Goal: Information Seeking & Learning: Learn about a topic

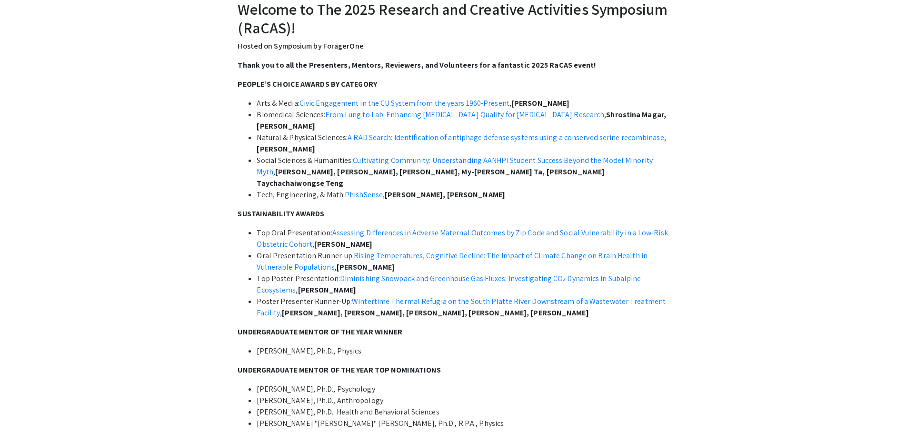
scroll to position [286, 0]
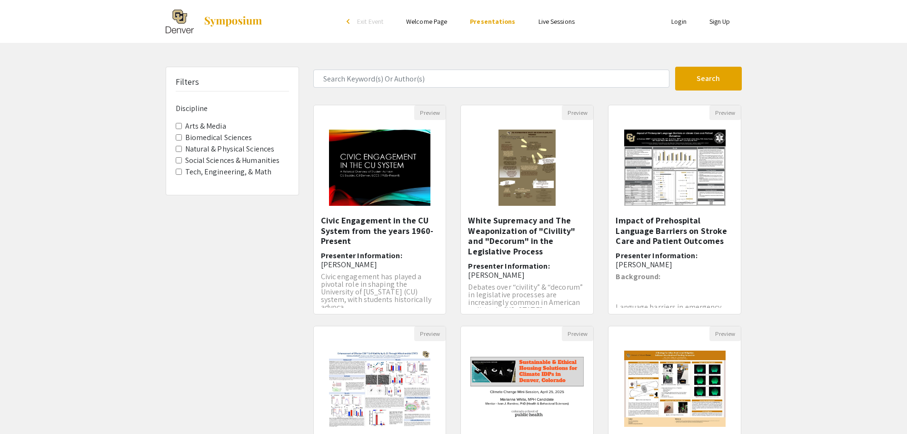
click at [179, 139] on Sciences "Biomedical Sciences" at bounding box center [179, 137] width 6 height 6
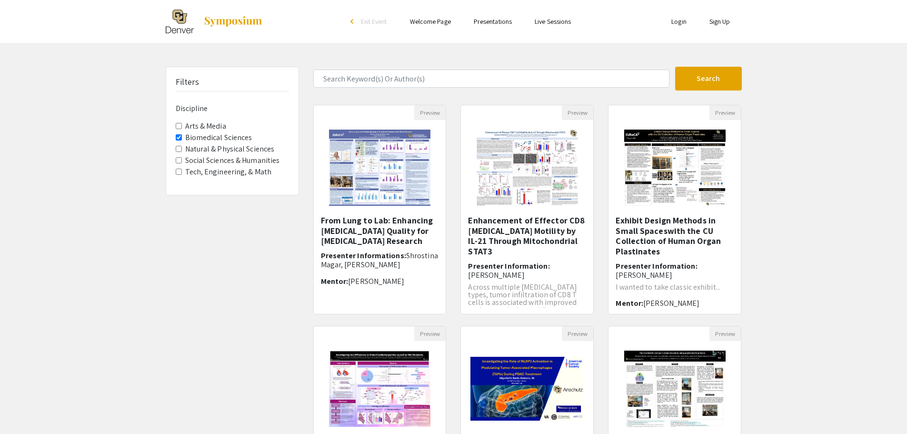
click at [180, 150] on Sciences "Natural & Physical Sciences" at bounding box center [179, 149] width 6 height 6
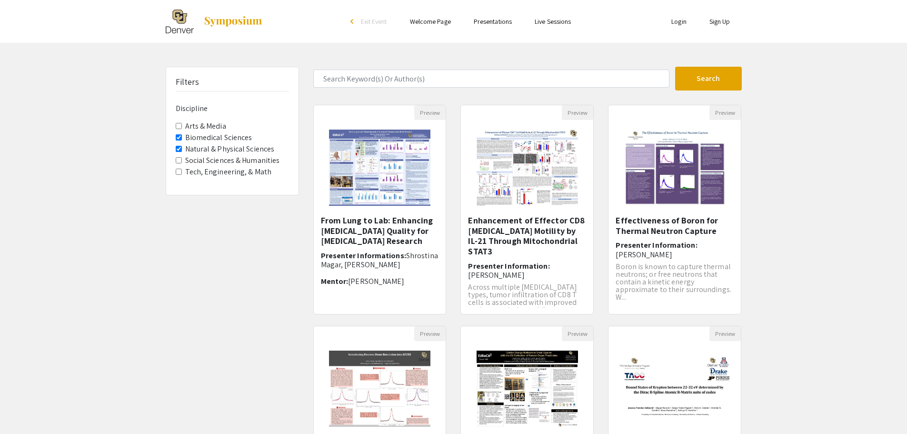
click at [178, 172] on Math "Tech, Engineering, & Math" at bounding box center [179, 172] width 6 height 6
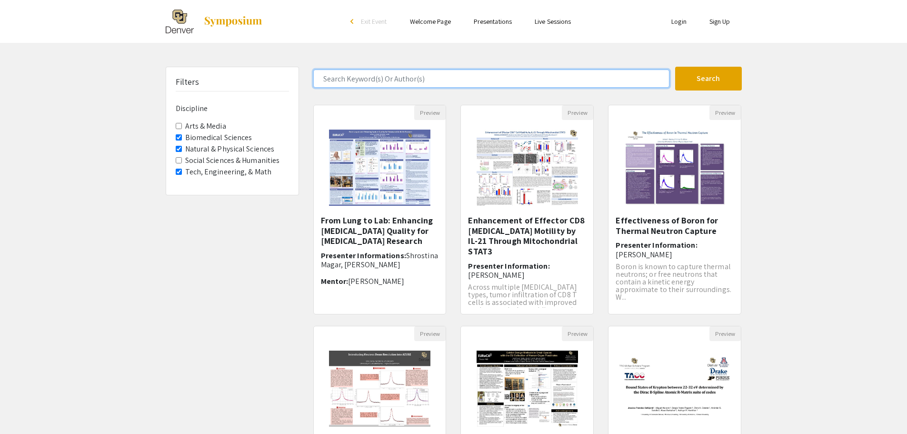
drag, startPoint x: 404, startPoint y: 80, endPoint x: 409, endPoint y: 81, distance: 5.0
click at [404, 80] on input "Search Keyword(s) Or Author(s)" at bounding box center [491, 79] width 356 height 18
type input "earth science"
click at [675, 67] on button "Search" at bounding box center [708, 79] width 67 height 24
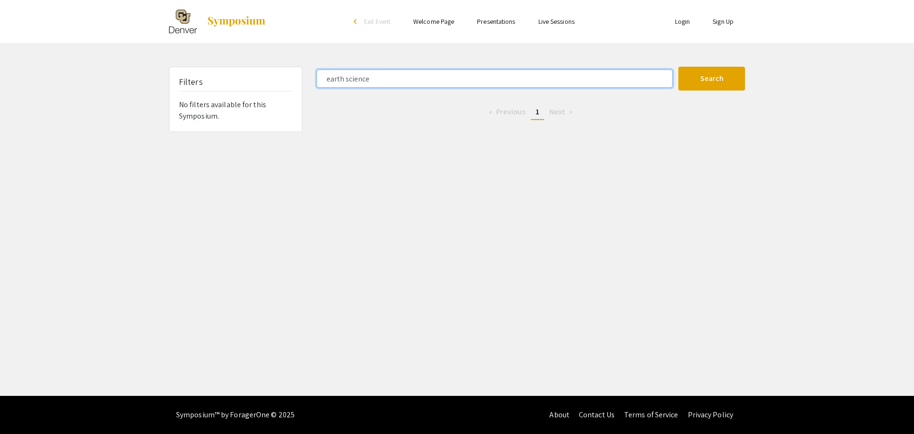
drag, startPoint x: 409, startPoint y: 81, endPoint x: 321, endPoint y: 85, distance: 87.7
click at [321, 85] on input "earth science" at bounding box center [495, 79] width 356 height 18
type input "natural"
click at [679, 67] on button "Search" at bounding box center [712, 79] width 67 height 24
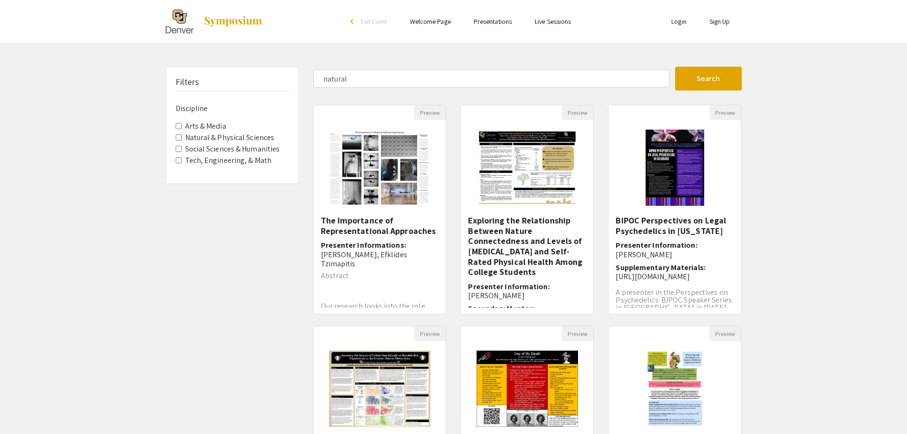
click at [844, 239] on div "Filters Discipline Arts & Media Natural & Physical Sciences Social Sciences & H…" at bounding box center [453, 318] width 907 height 503
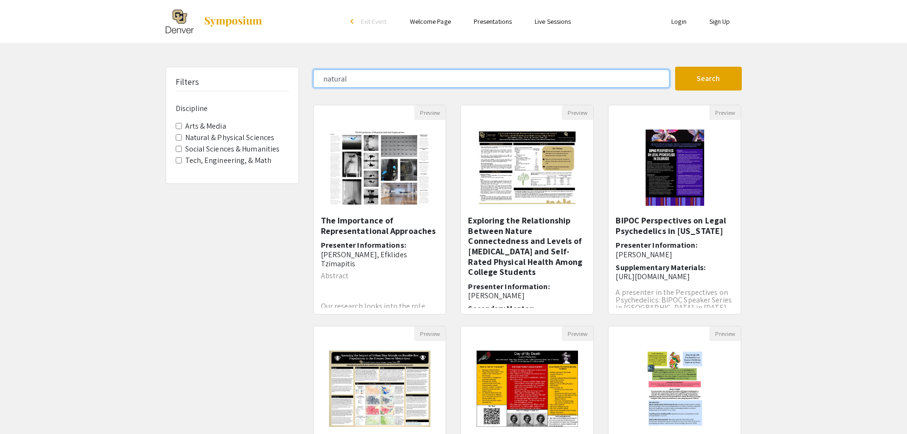
drag, startPoint x: 366, startPoint y: 81, endPoint x: 313, endPoint y: 79, distance: 53.4
click at [307, 79] on div "natural" at bounding box center [490, 79] width 369 height 18
click at [411, 76] on input "Search Keyword(s) Or Author(s)" at bounding box center [491, 79] width 356 height 18
